Goal: Transaction & Acquisition: Purchase product/service

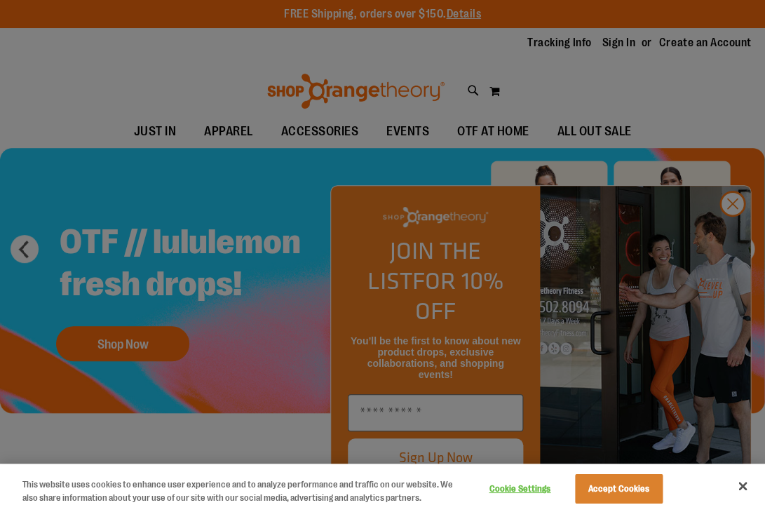
click at [736, 240] on div at bounding box center [382, 256] width 765 height 512
click at [727, 234] on div at bounding box center [382, 256] width 765 height 512
click at [693, 102] on div at bounding box center [382, 256] width 765 height 512
click at [693, 103] on div at bounding box center [382, 256] width 765 height 512
drag, startPoint x: 632, startPoint y: 489, endPoint x: 635, endPoint y: 280, distance: 209.0
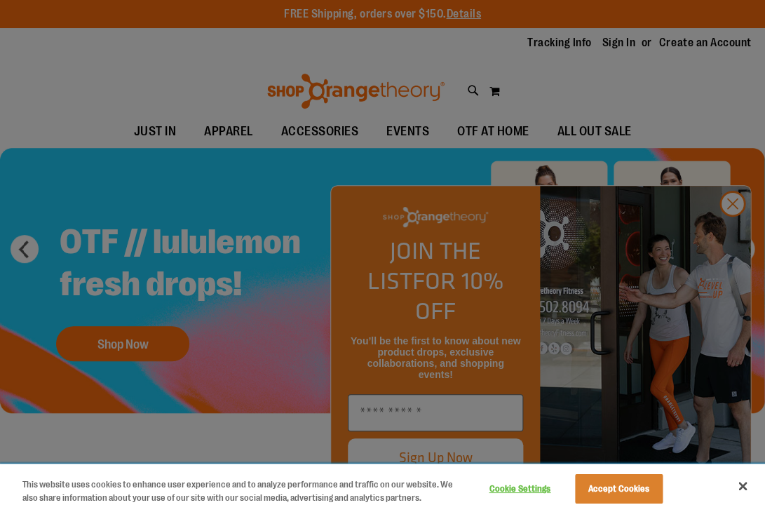
click at [632, 489] on button "Accept Cookies" at bounding box center [619, 488] width 88 height 29
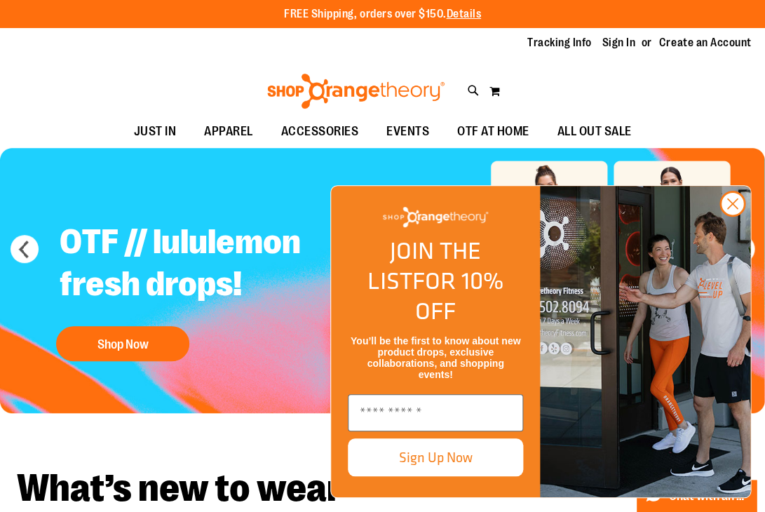
click at [662, 135] on ul "JUST IN JUST IN Balanced Basics New for Women New for Men New Accessories New B…" at bounding box center [382, 132] width 765 height 32
click at [726, 215] on circle "Close dialog" at bounding box center [732, 203] width 23 height 23
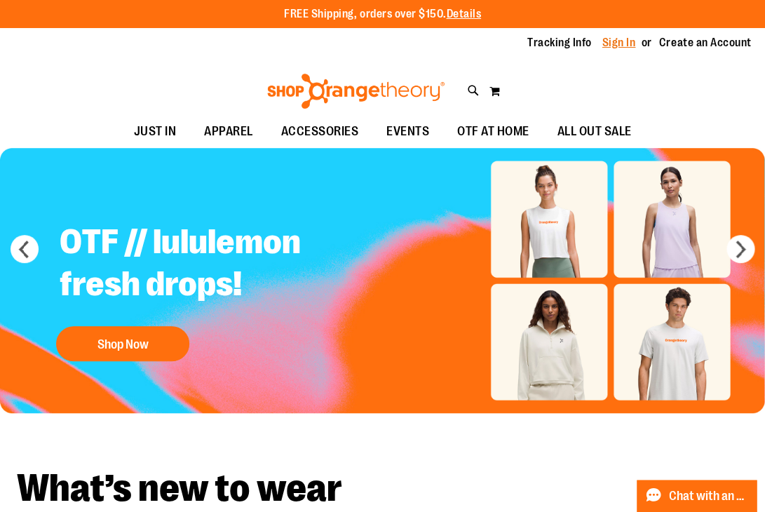
click at [630, 48] on link "Sign In" at bounding box center [619, 42] width 34 height 15
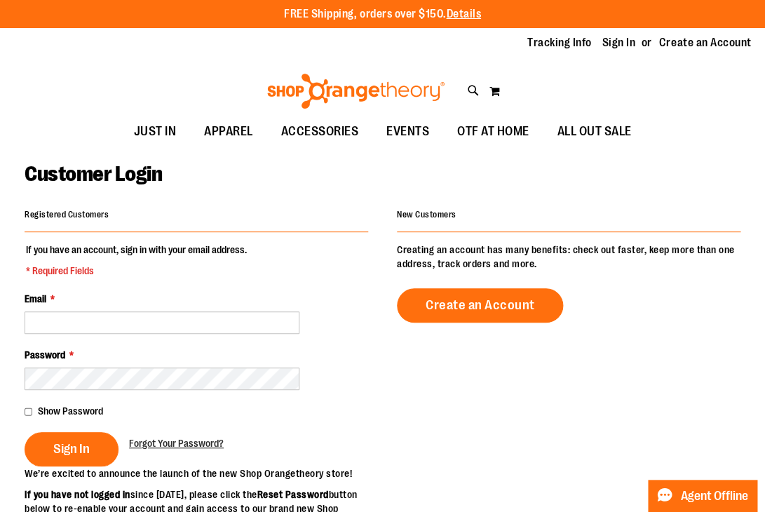
type input "*"
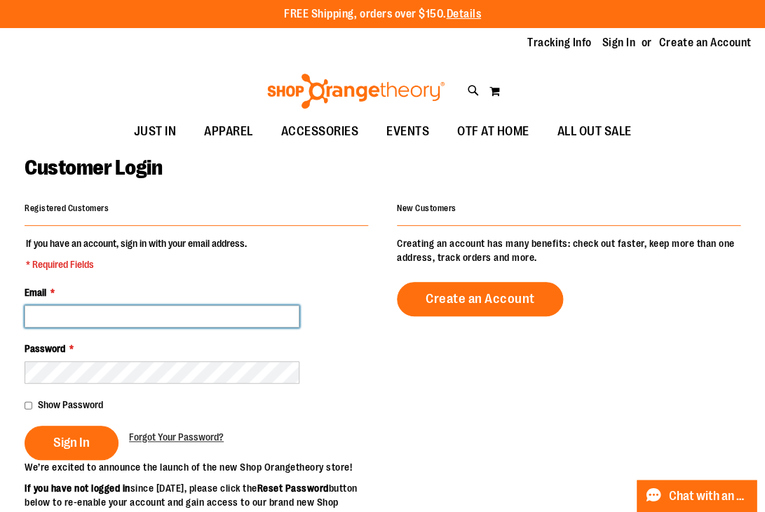
type input "**********"
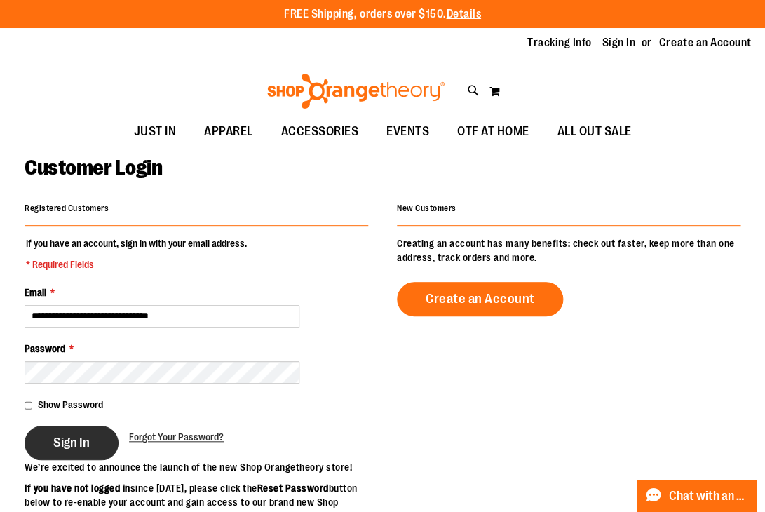
click at [69, 426] on button "Sign In" at bounding box center [72, 443] width 94 height 34
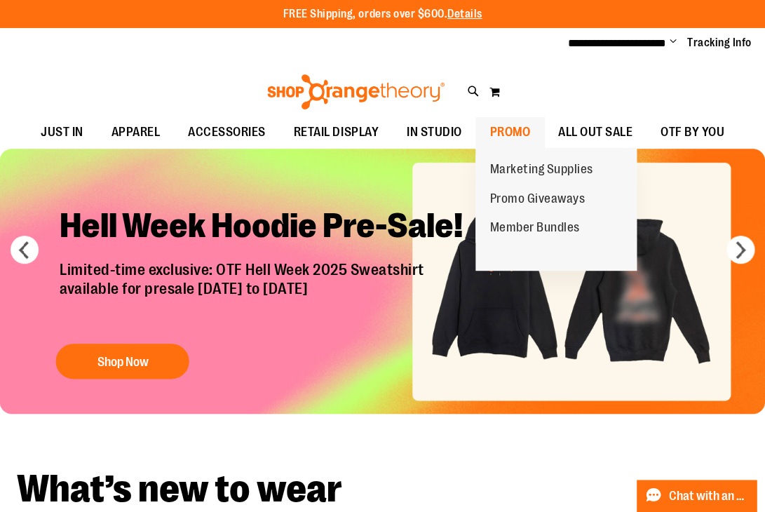
click at [499, 133] on span "PROMO" at bounding box center [509, 132] width 41 height 32
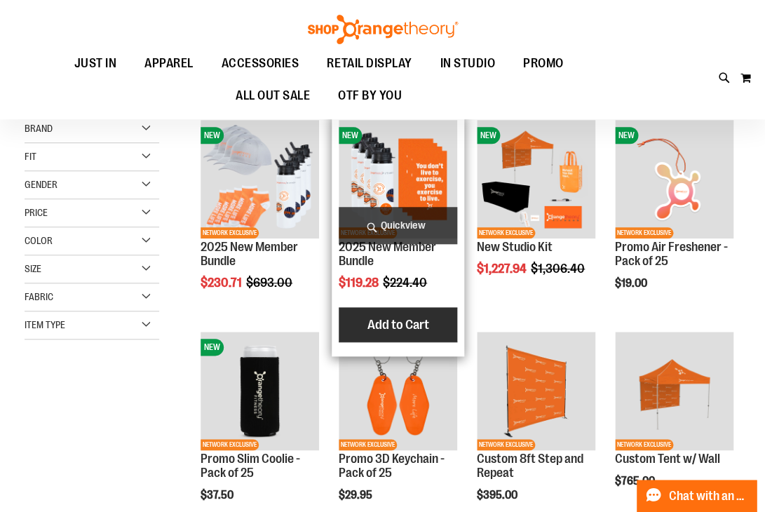
scroll to position [218, 0]
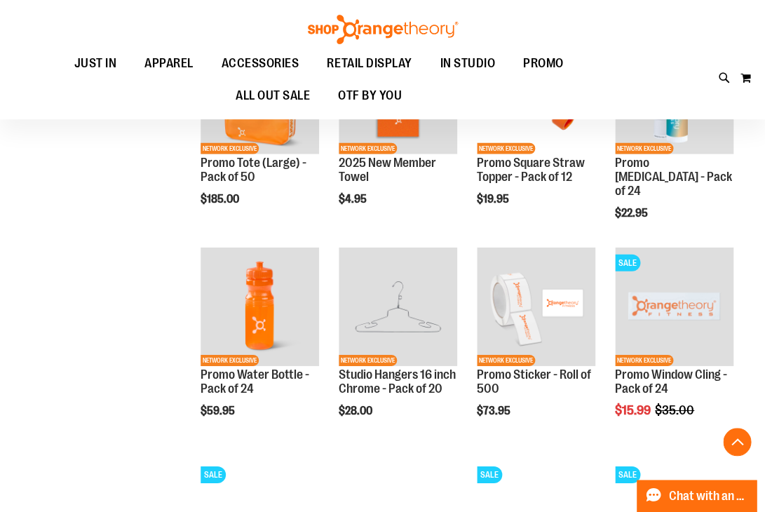
scroll to position [877, 0]
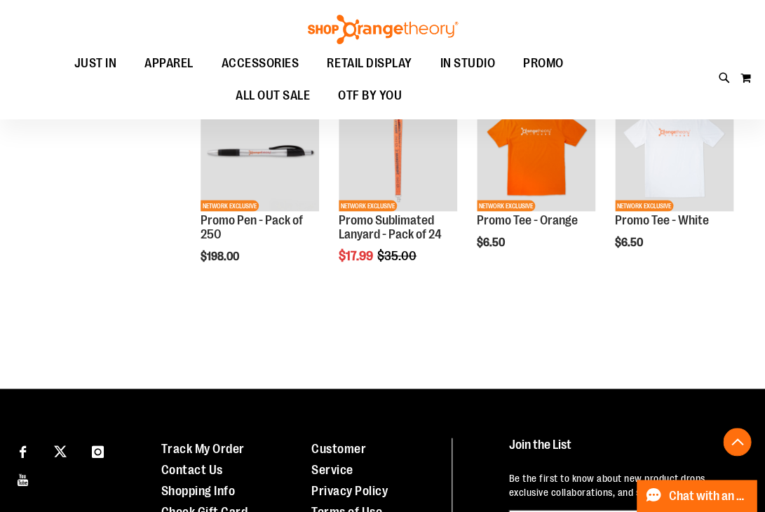
scroll to position [1913, 0]
